Goal: Information Seeking & Learning: Find specific fact

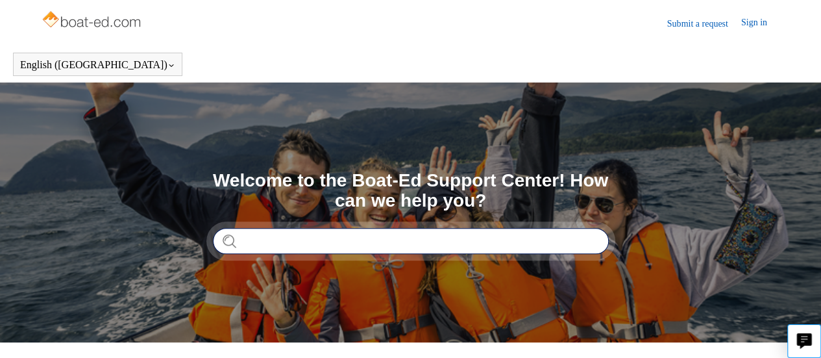
click at [350, 241] on input "Search" at bounding box center [411, 241] width 396 height 26
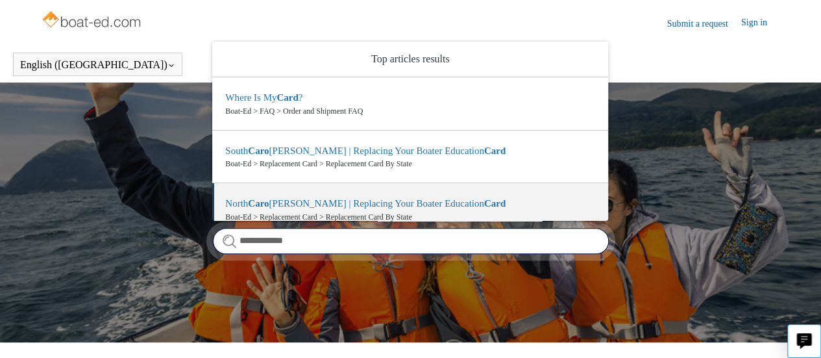
type input "**********"
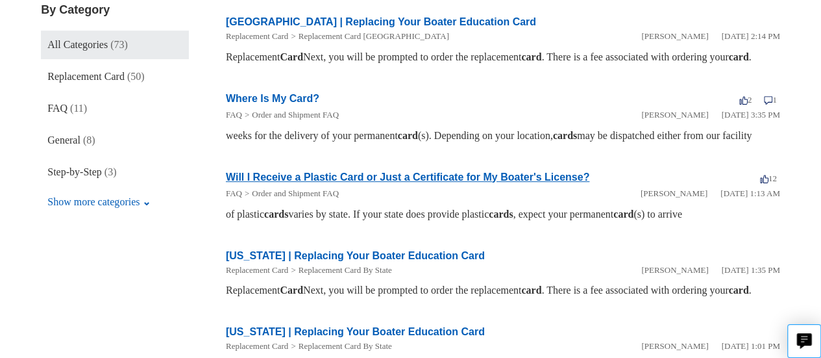
scroll to position [265, 0]
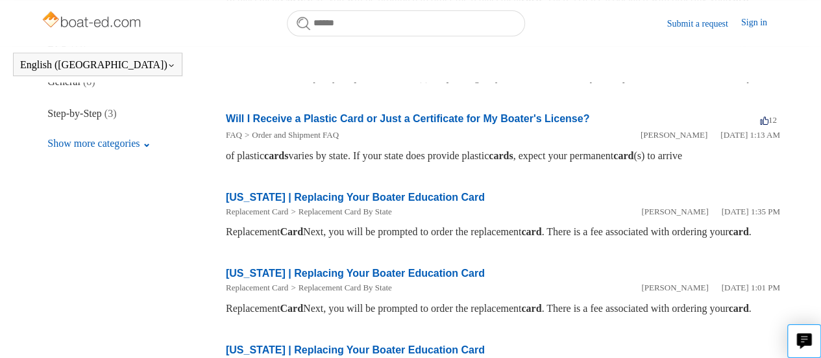
click at [370, 124] on link "Will I Receive a Plastic Card or Just a Certificate for My Boater's License?" at bounding box center [408, 118] width 364 height 11
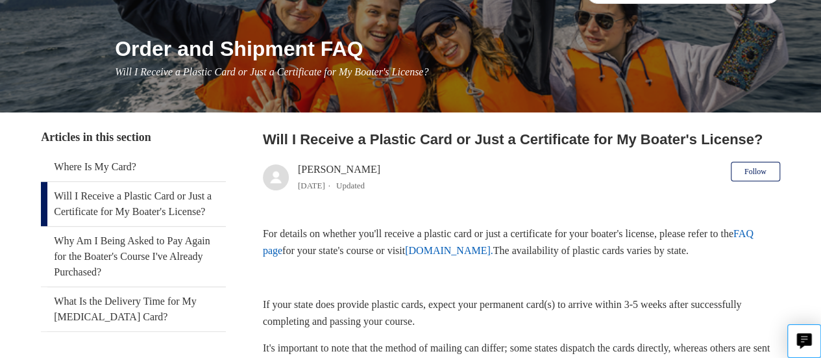
scroll to position [138, 0]
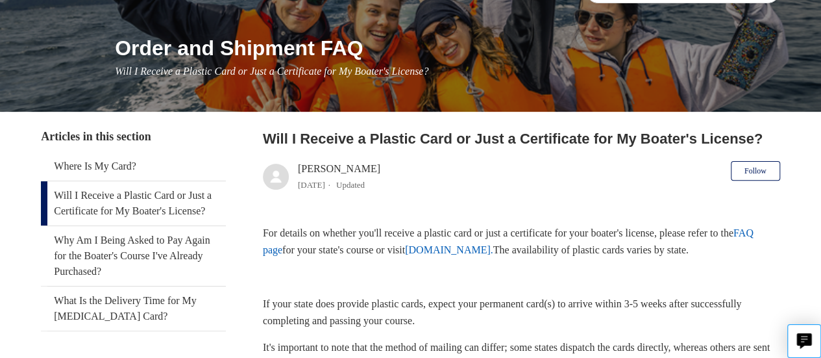
click at [288, 251] on link "FAQ page" at bounding box center [508, 241] width 491 height 28
